Goal: Find specific page/section: Find specific page/section

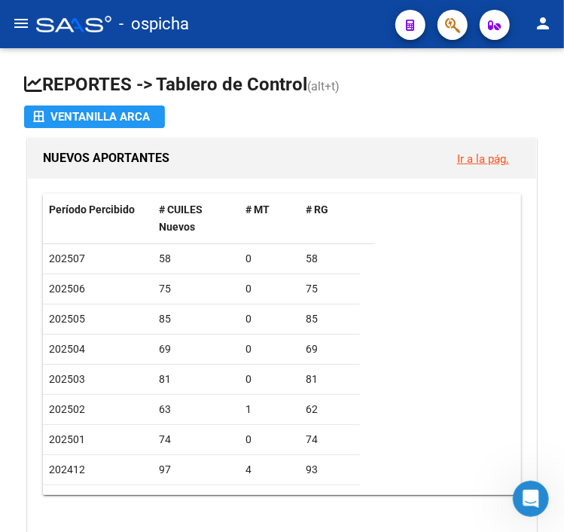
click at [443, 33] on button "button" at bounding box center [453, 25] width 30 height 30
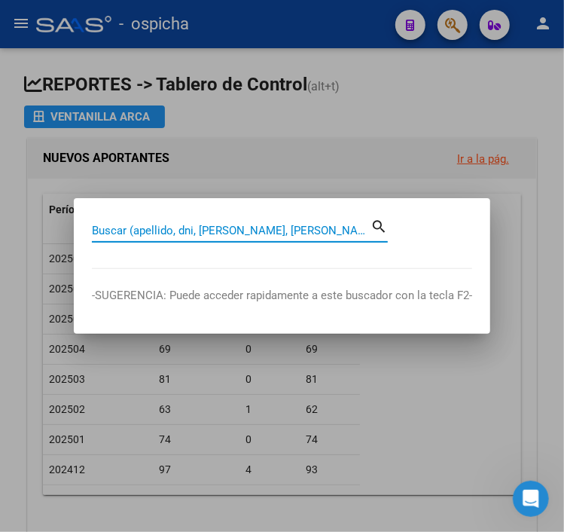
click at [41, 41] on div at bounding box center [282, 266] width 564 height 532
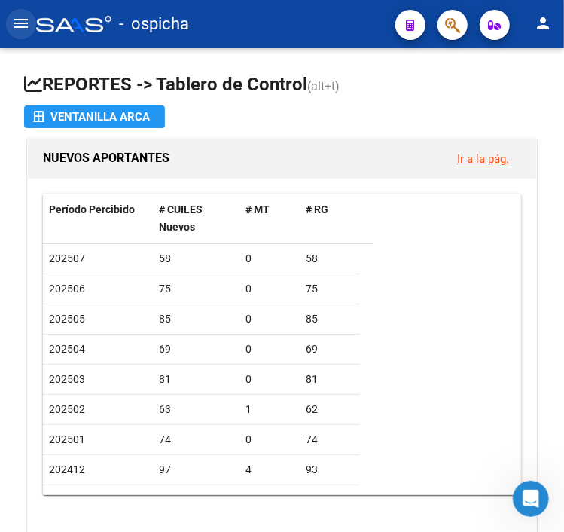
click at [14, 27] on mat-icon "menu" at bounding box center [21, 23] width 18 height 18
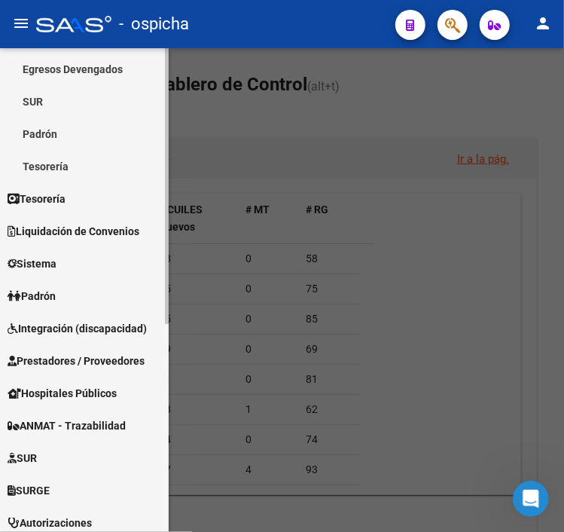
scroll to position [228, 0]
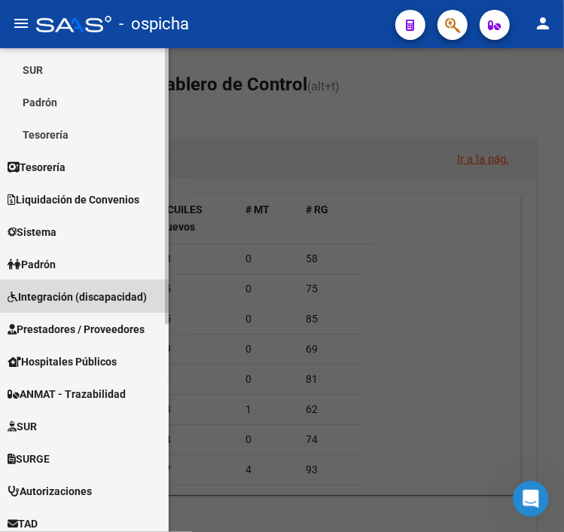
click at [71, 304] on span "Integración (discapacidad)" at bounding box center [77, 297] width 139 height 17
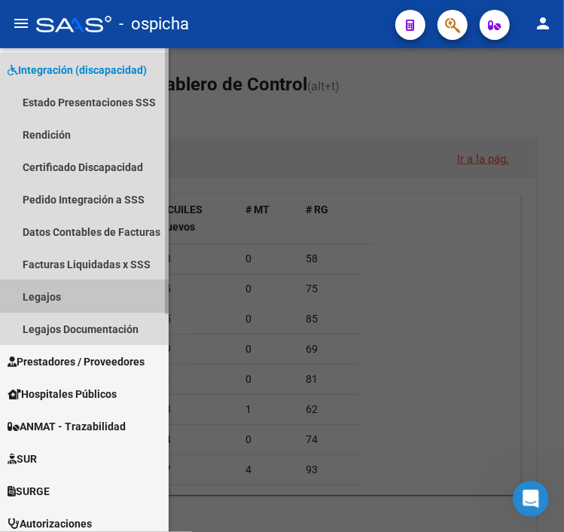
click at [71, 290] on link "Legajos" at bounding box center [84, 296] width 169 height 32
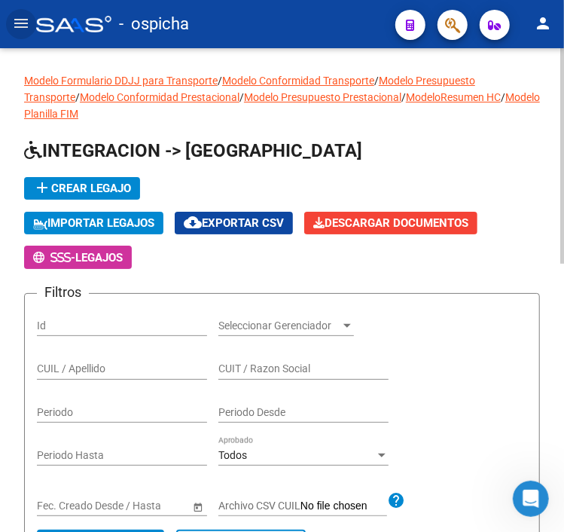
click at [173, 374] on input "CUIL / Apellido" at bounding box center [122, 368] width 170 height 13
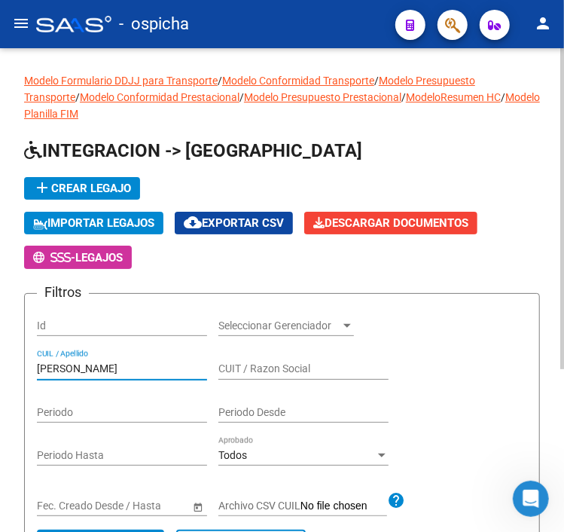
drag, startPoint x: 86, startPoint y: 372, endPoint x: 95, endPoint y: 371, distance: 9.2
click at [88, 372] on input "[PERSON_NAME]" at bounding box center [122, 368] width 170 height 13
click at [102, 371] on input "[PERSON_NAME]" at bounding box center [122, 368] width 170 height 13
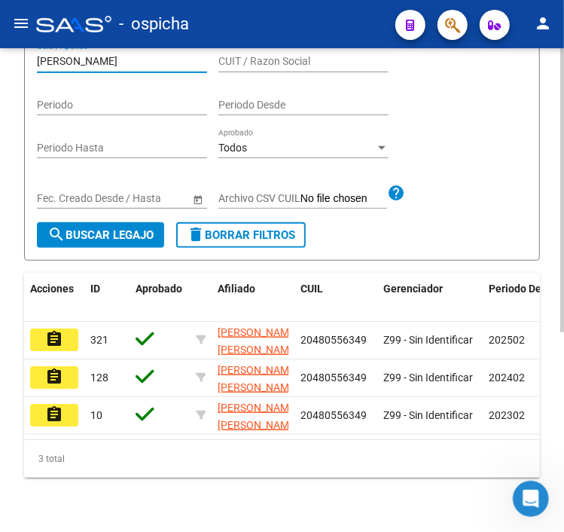
scroll to position [340, 0]
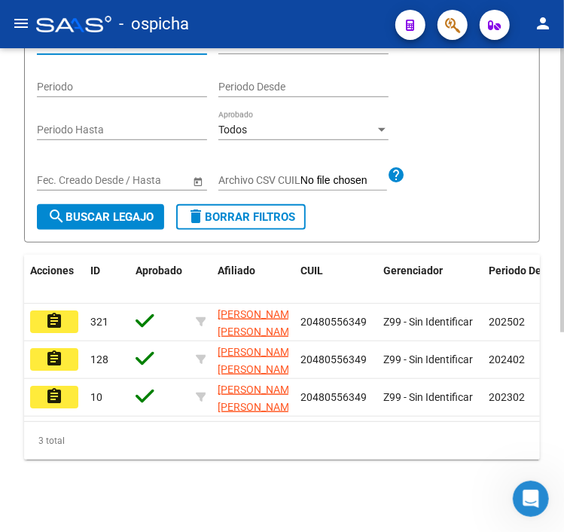
type input "[PERSON_NAME]"
click at [45, 312] on mat-icon "assignment" at bounding box center [54, 321] width 18 height 18
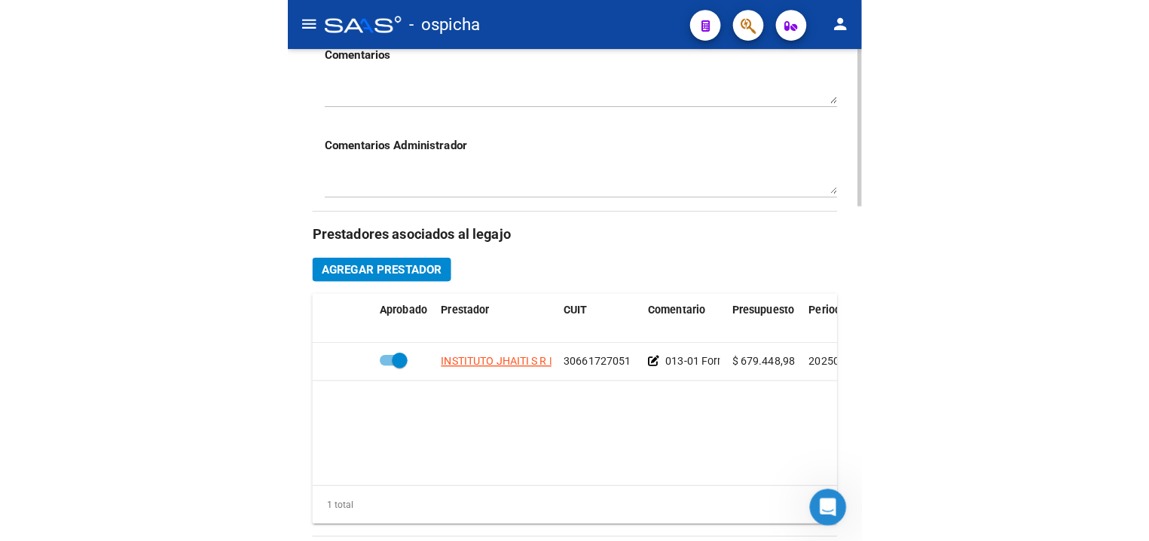
scroll to position [757, 0]
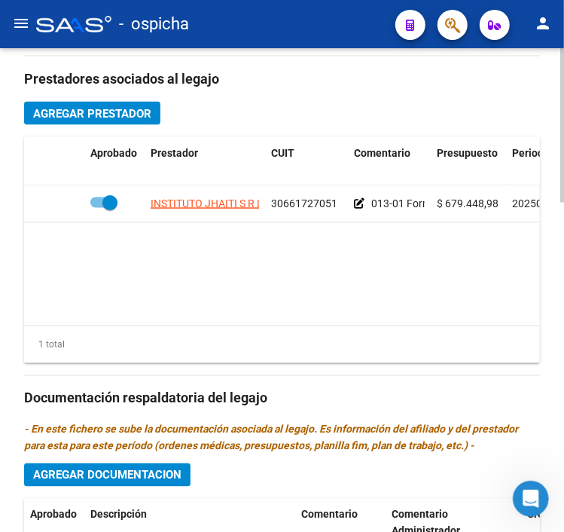
click at [273, 222] on datatable-body-cell "30661727051" at bounding box center [306, 203] width 83 height 37
click at [278, 209] on span "30661727051" at bounding box center [304, 203] width 66 height 12
copy span "30661727051"
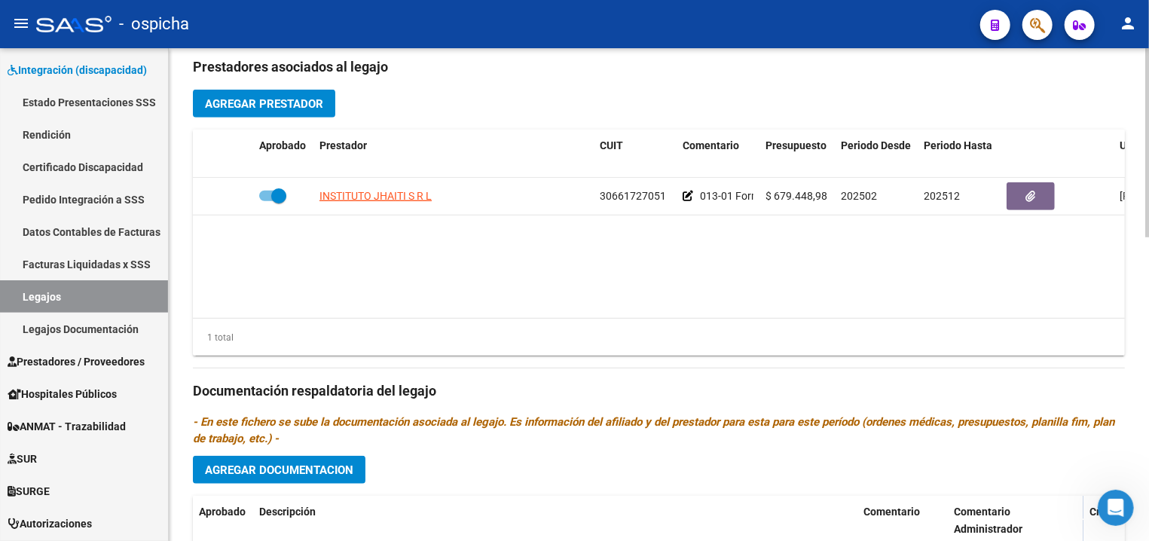
scroll to position [396, 0]
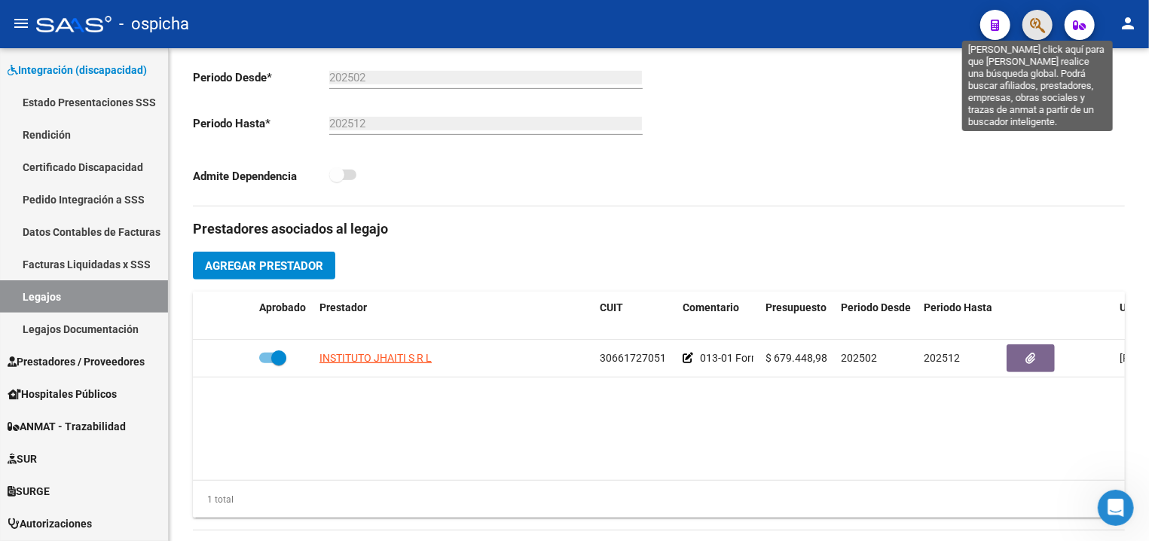
click at [1033, 32] on icon "button" at bounding box center [1037, 25] width 15 height 17
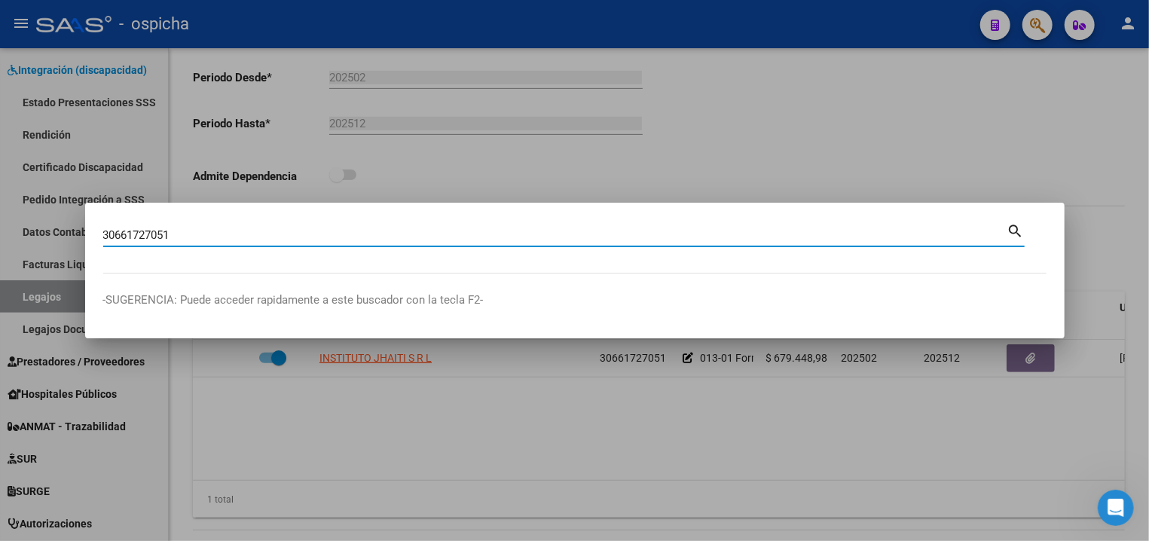
type input "30661727051"
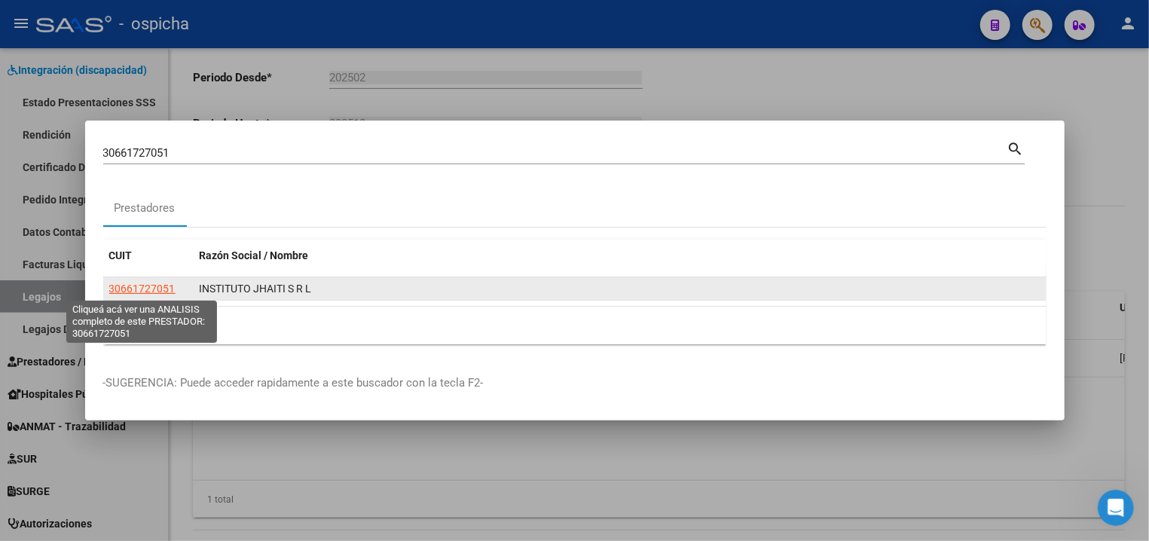
click at [137, 292] on span "30661727051" at bounding box center [142, 289] width 66 height 12
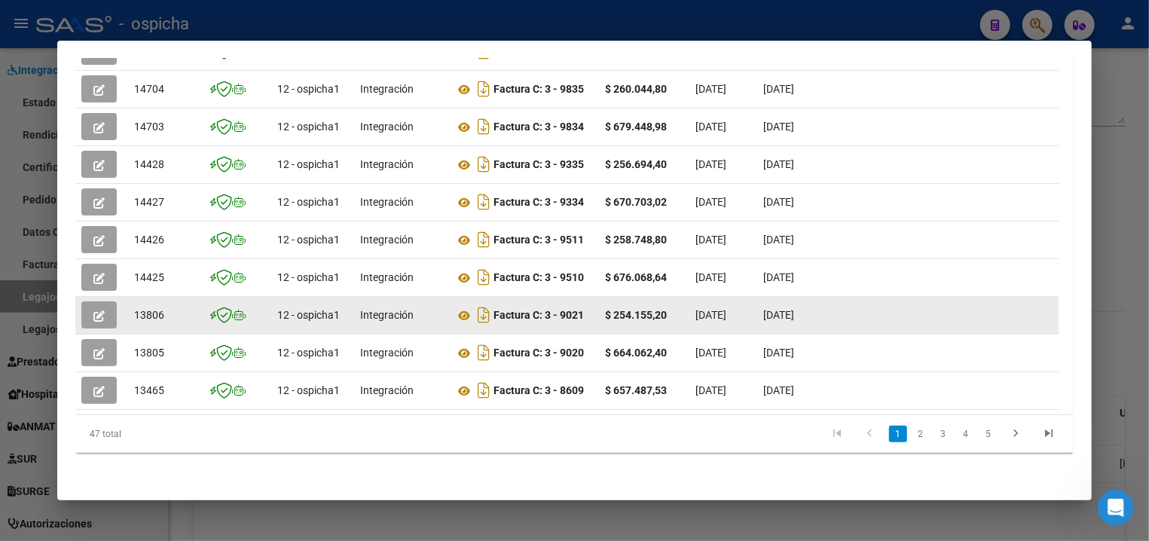
scroll to position [453, 0]
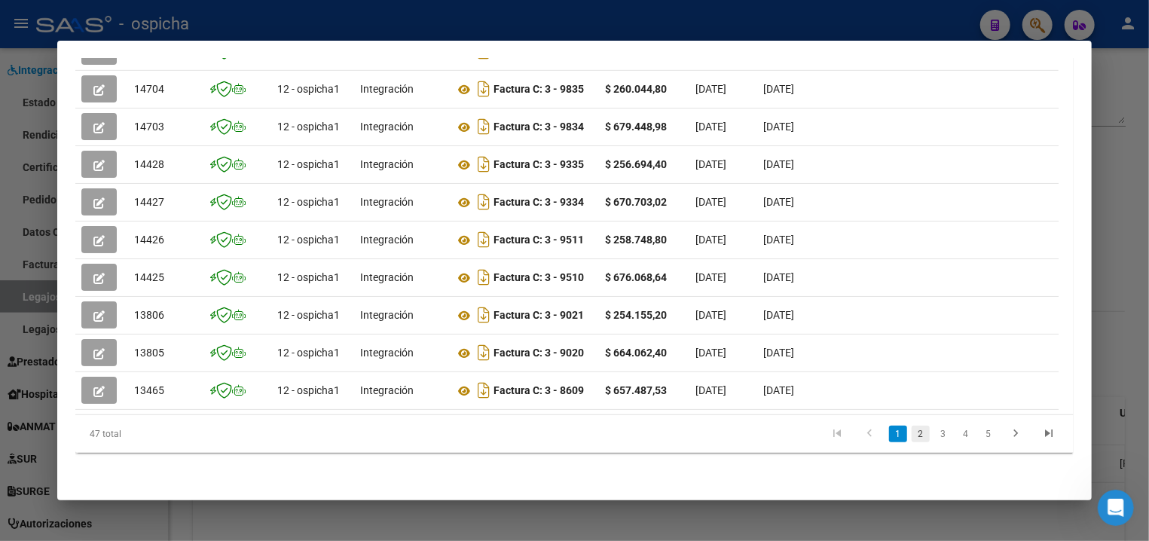
click at [912, 433] on link "2" at bounding box center [921, 434] width 18 height 17
click at [912, 428] on link "2" at bounding box center [921, 434] width 18 height 17
click at [934, 437] on link "3" at bounding box center [943, 434] width 18 height 17
click at [935, 437] on link "3" at bounding box center [943, 434] width 18 height 17
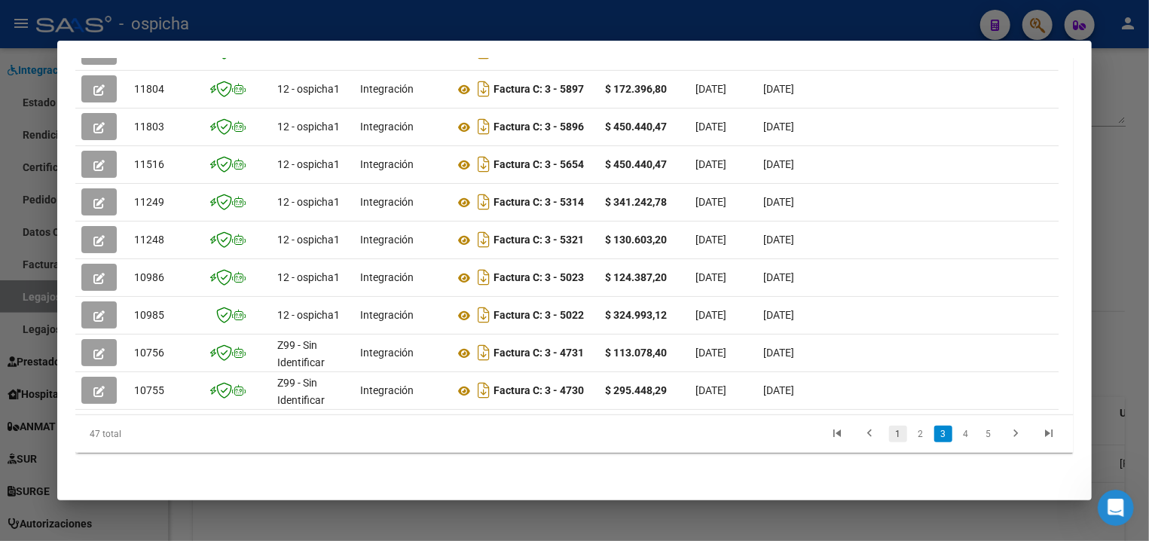
click at [889, 426] on link "1" at bounding box center [898, 434] width 18 height 17
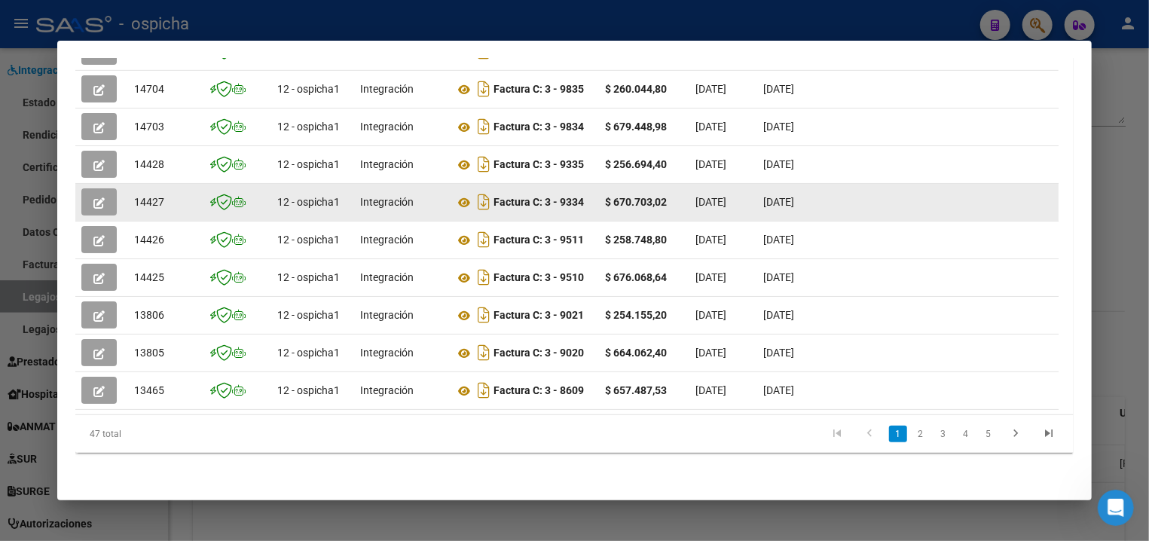
scroll to position [291, 0]
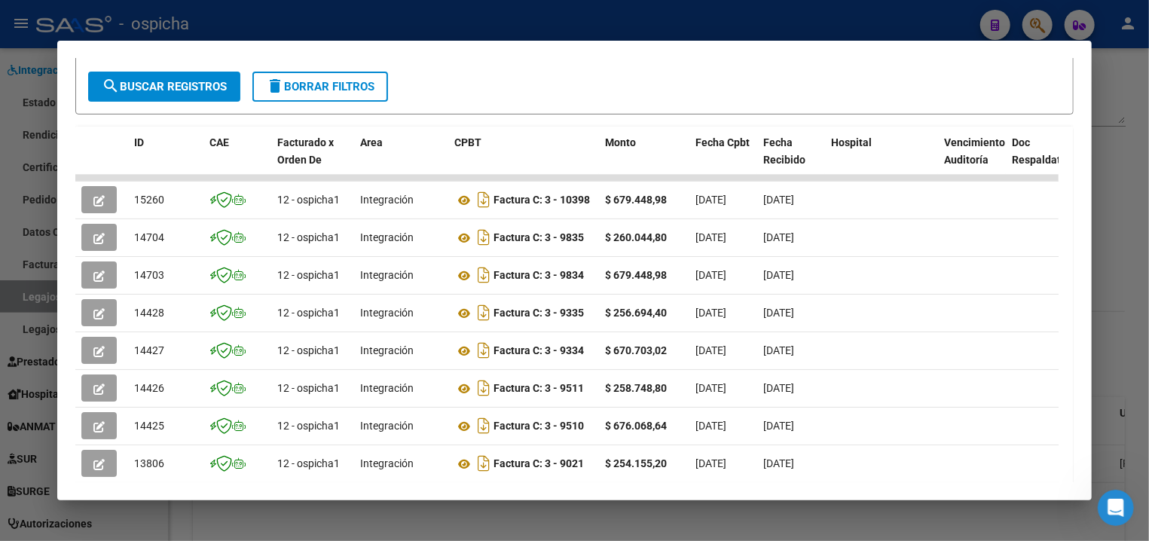
click at [486, 23] on div at bounding box center [574, 270] width 1149 height 541
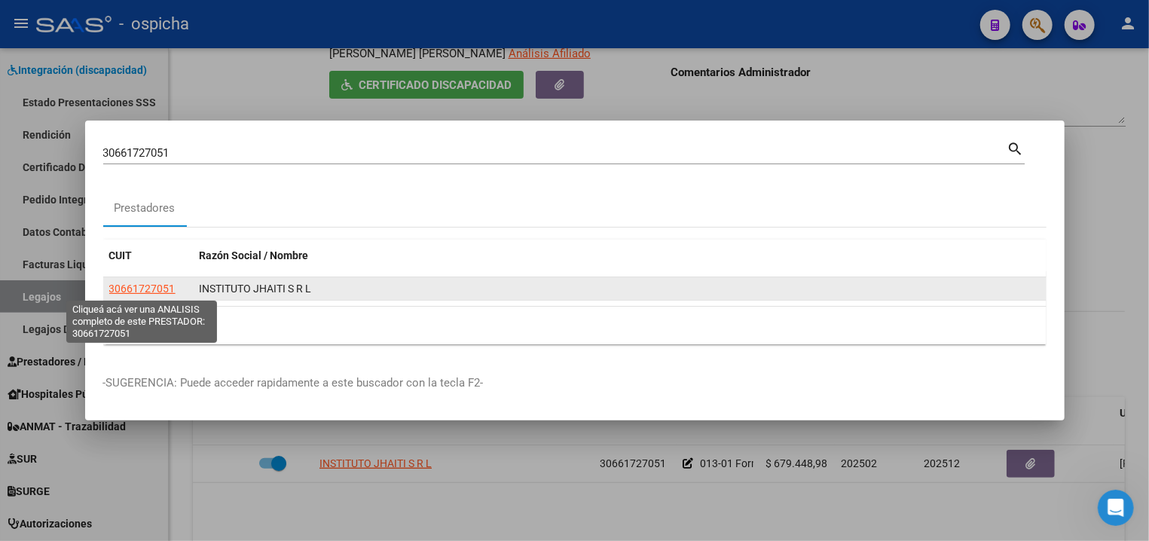
click at [157, 292] on span "30661727051" at bounding box center [142, 289] width 66 height 12
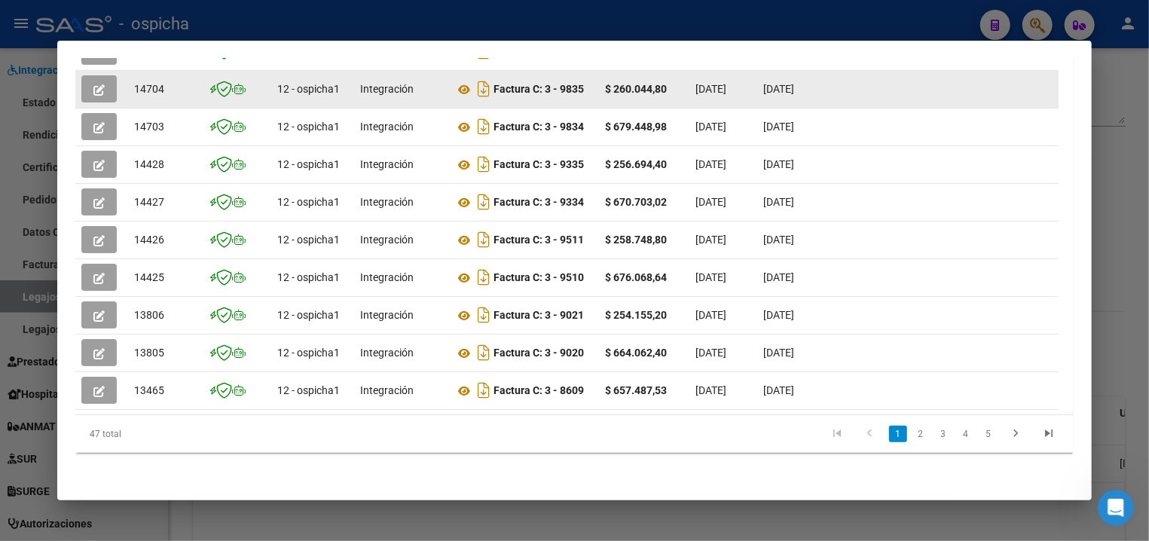
scroll to position [130, 0]
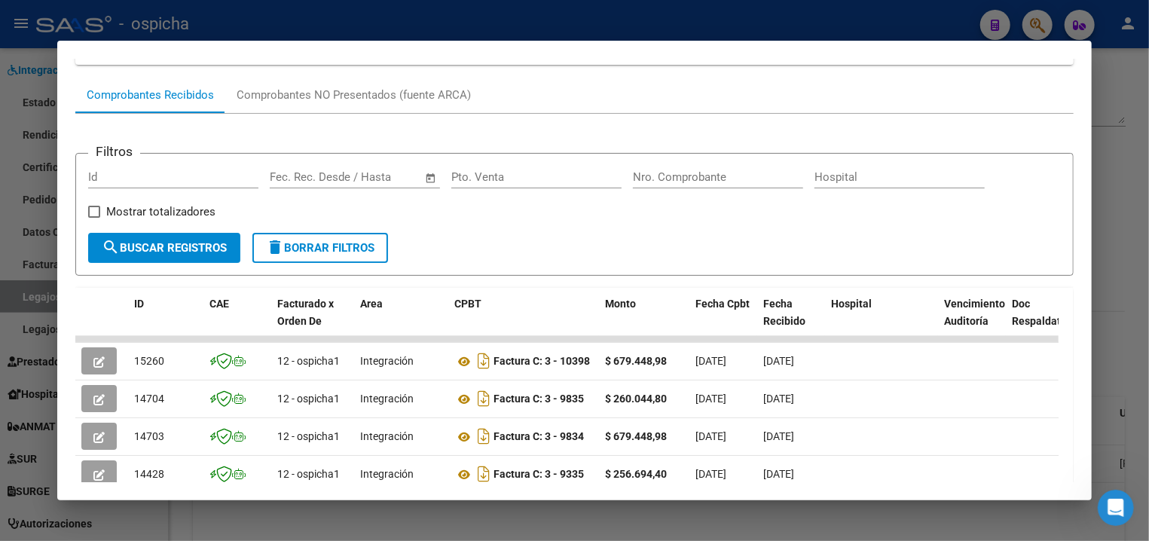
click at [707, 24] on div at bounding box center [574, 270] width 1149 height 541
